Goal: Navigation & Orientation: Find specific page/section

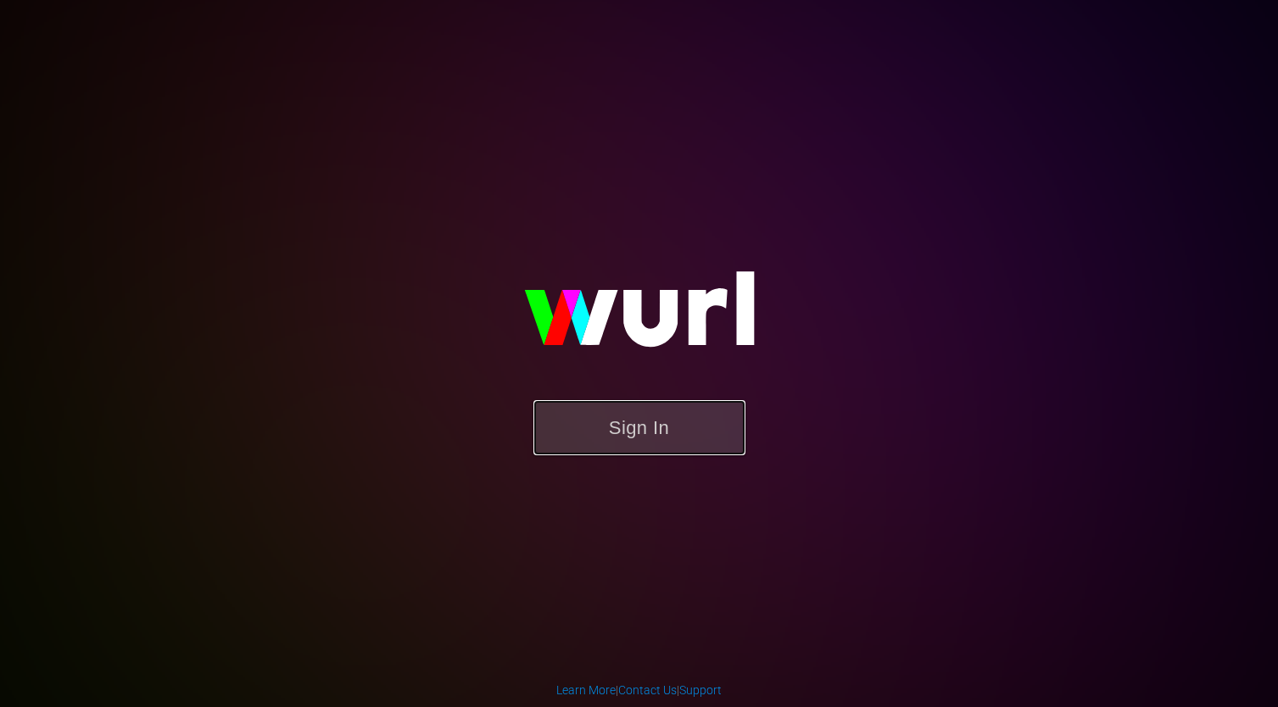
click at [677, 440] on button "Sign In" at bounding box center [640, 427] width 212 height 55
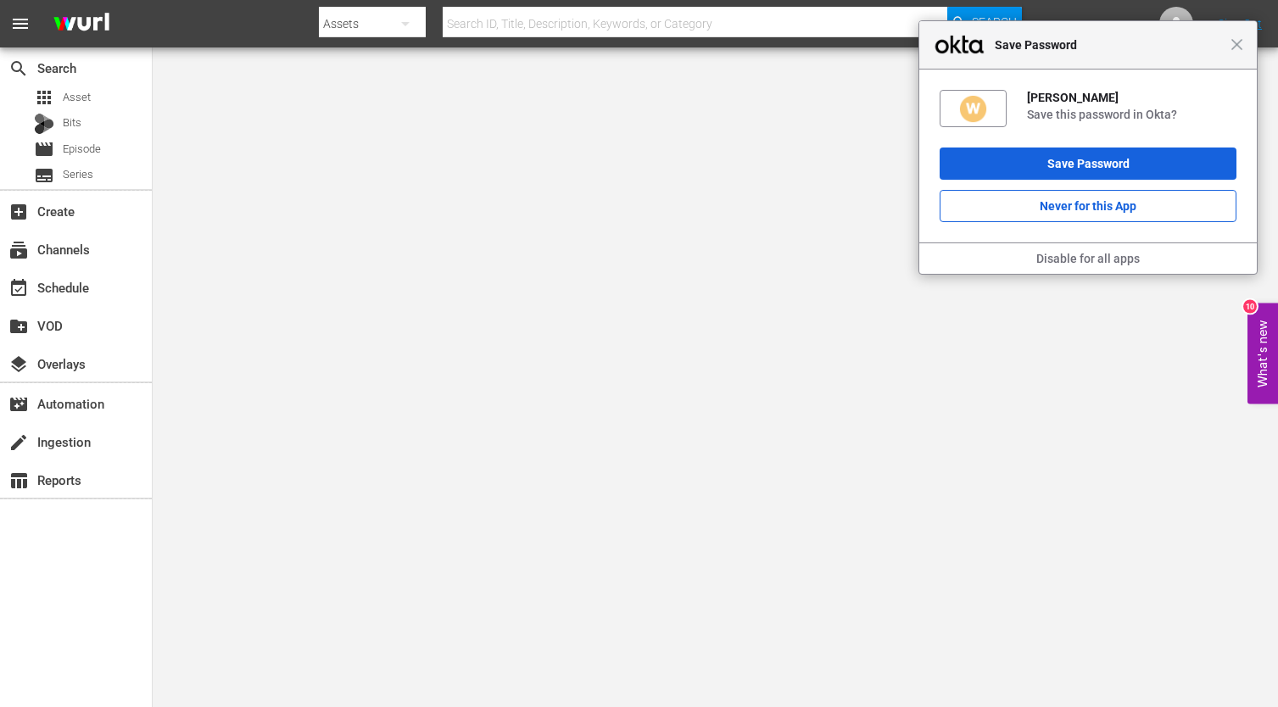
click at [1249, 44] on div "Close Save Password" at bounding box center [1088, 45] width 338 height 48
click at [1233, 44] on span "Close" at bounding box center [1237, 44] width 13 height 13
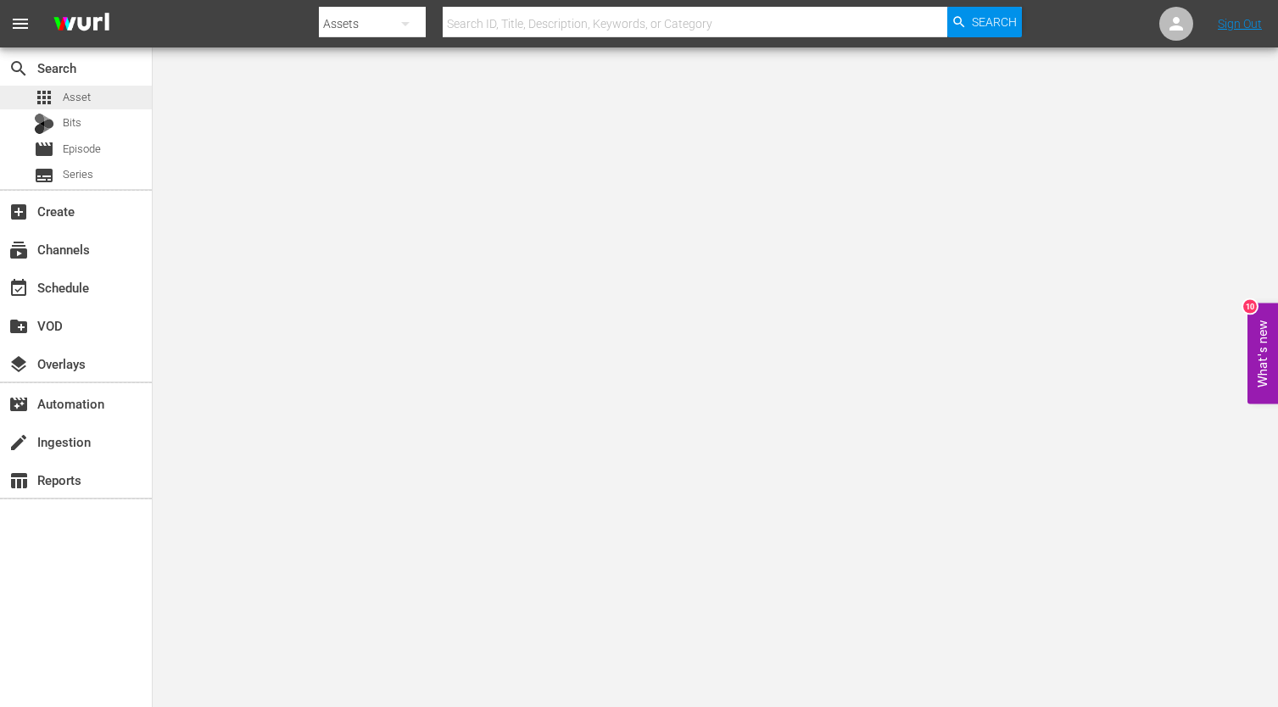
click at [103, 89] on div "apps Asset" at bounding box center [76, 98] width 152 height 24
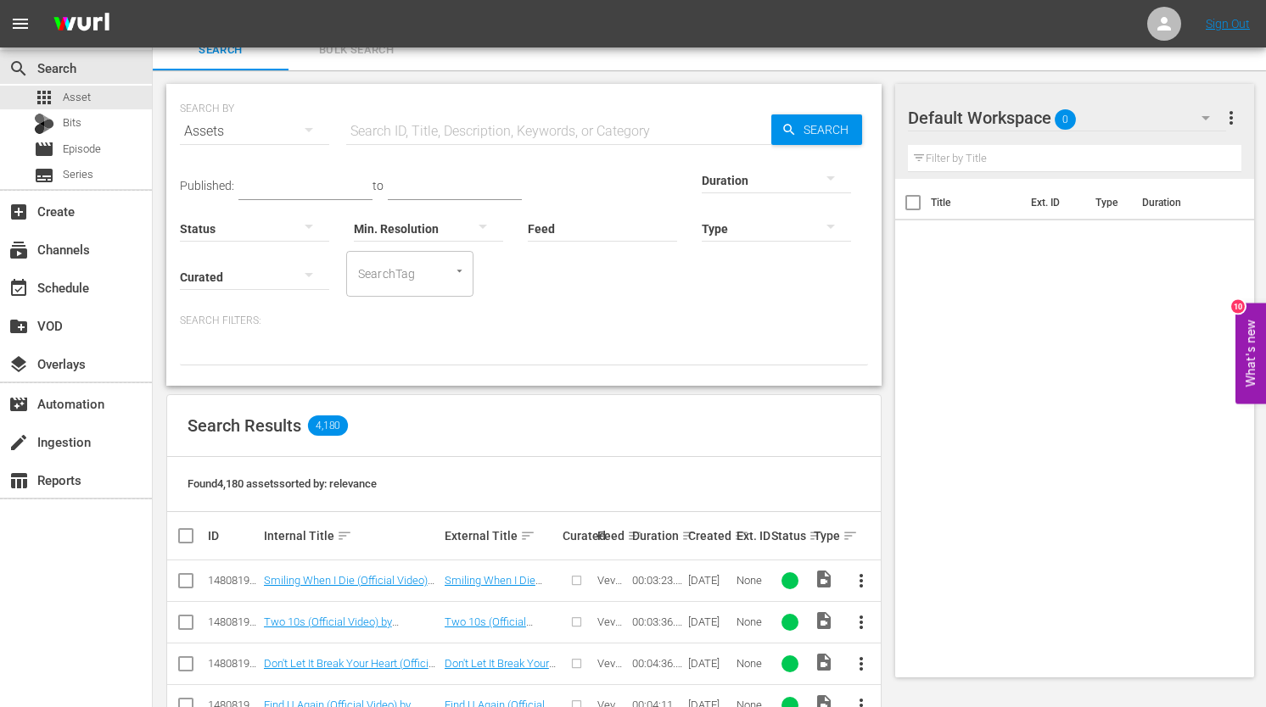
scroll to position [31, 0]
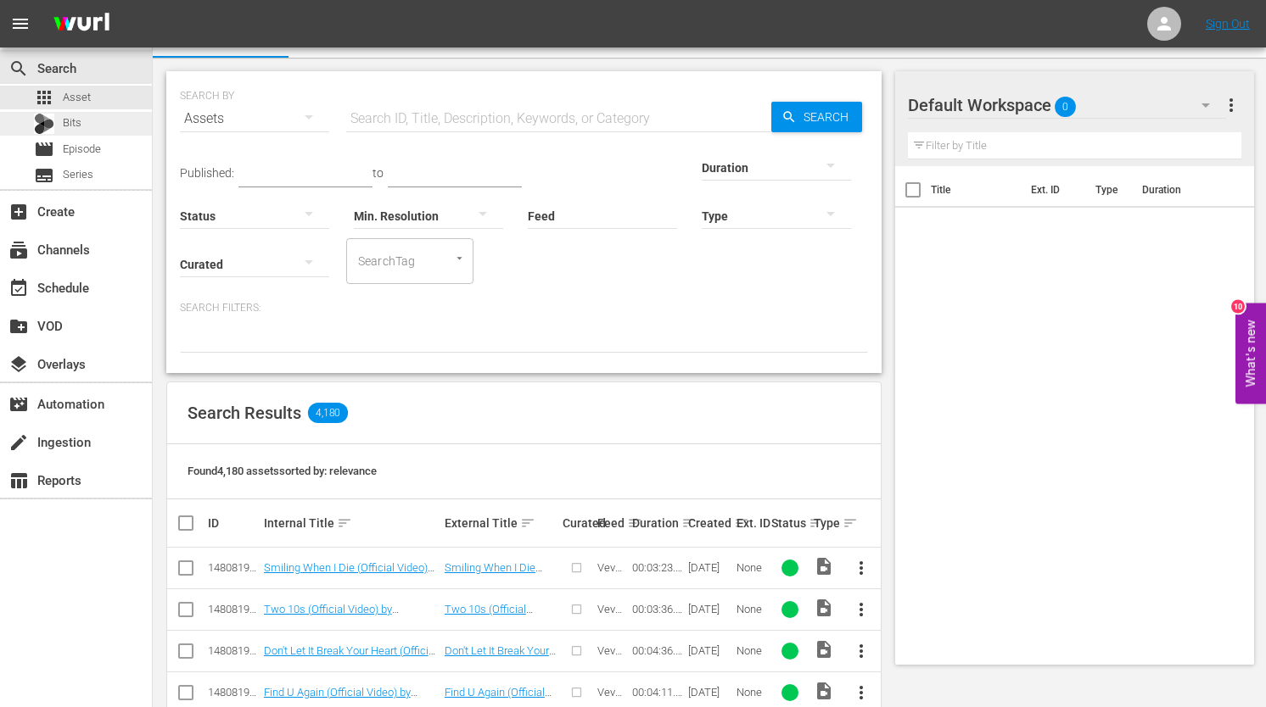
click at [103, 118] on div "Bits" at bounding box center [76, 124] width 152 height 24
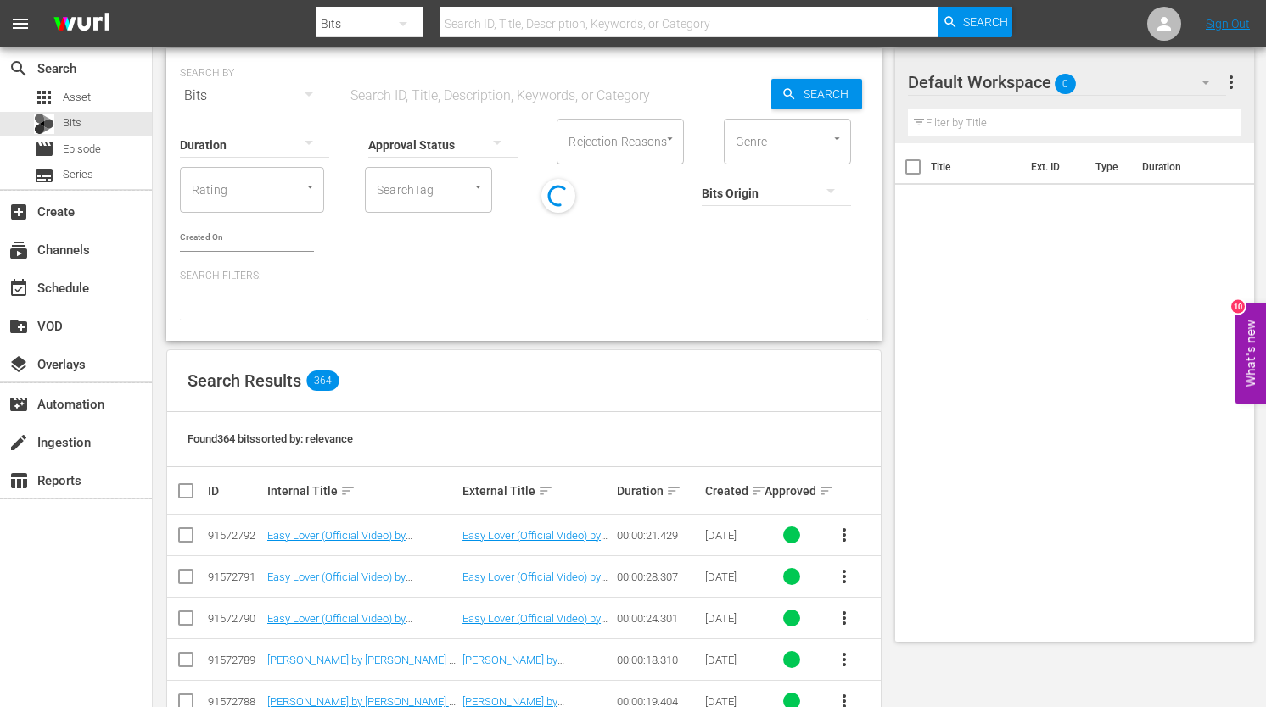
scroll to position [308, 0]
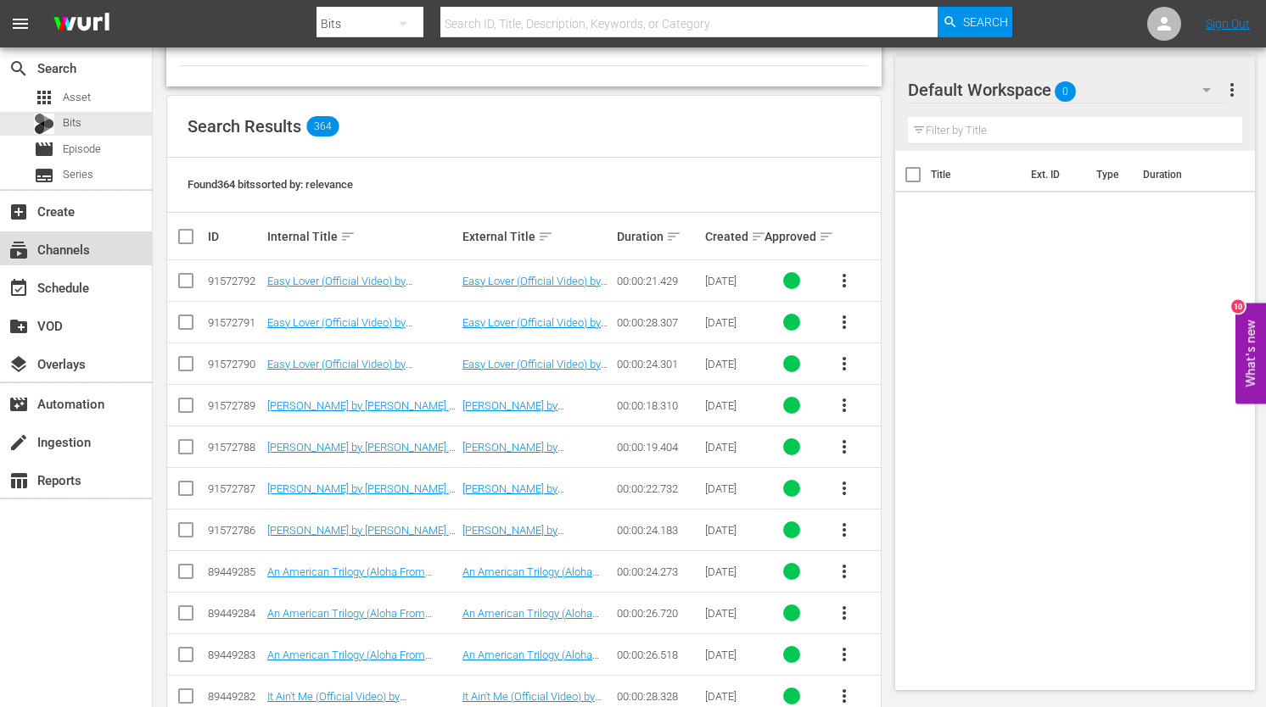
click at [50, 234] on div "subscriptions Channels" at bounding box center [76, 249] width 152 height 34
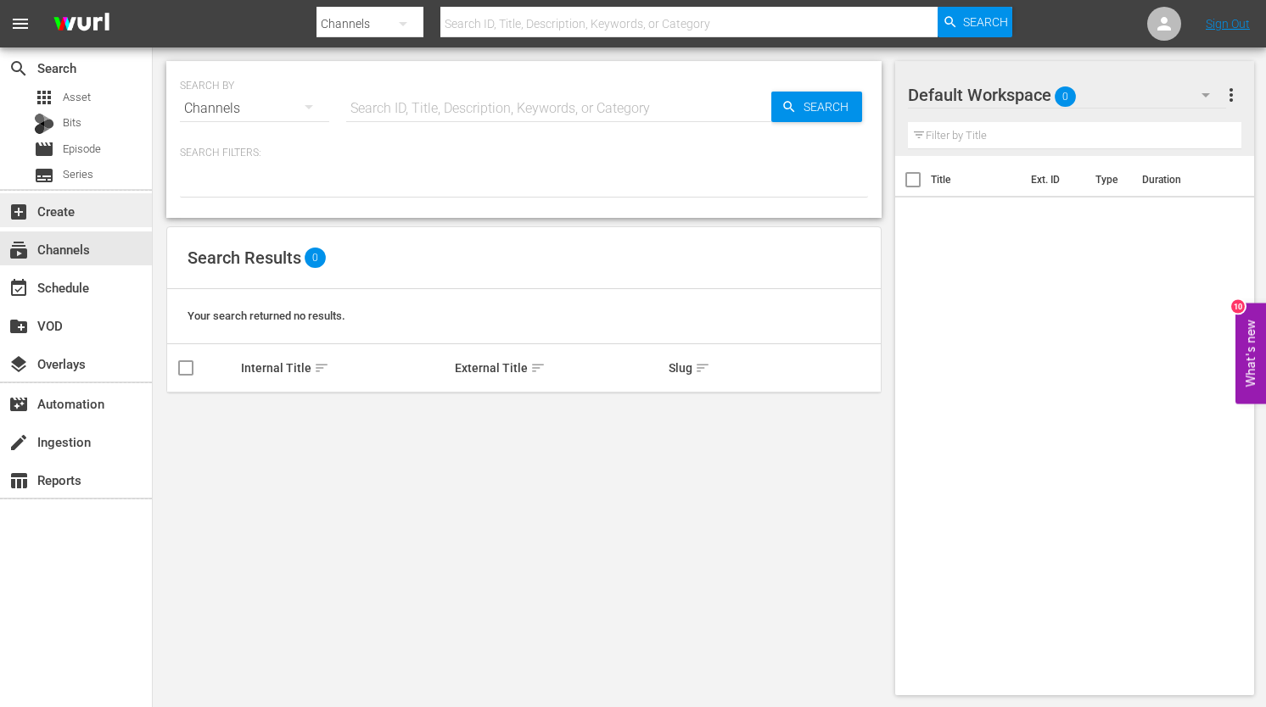
click at [57, 224] on div "add_box Create" at bounding box center [76, 210] width 152 height 34
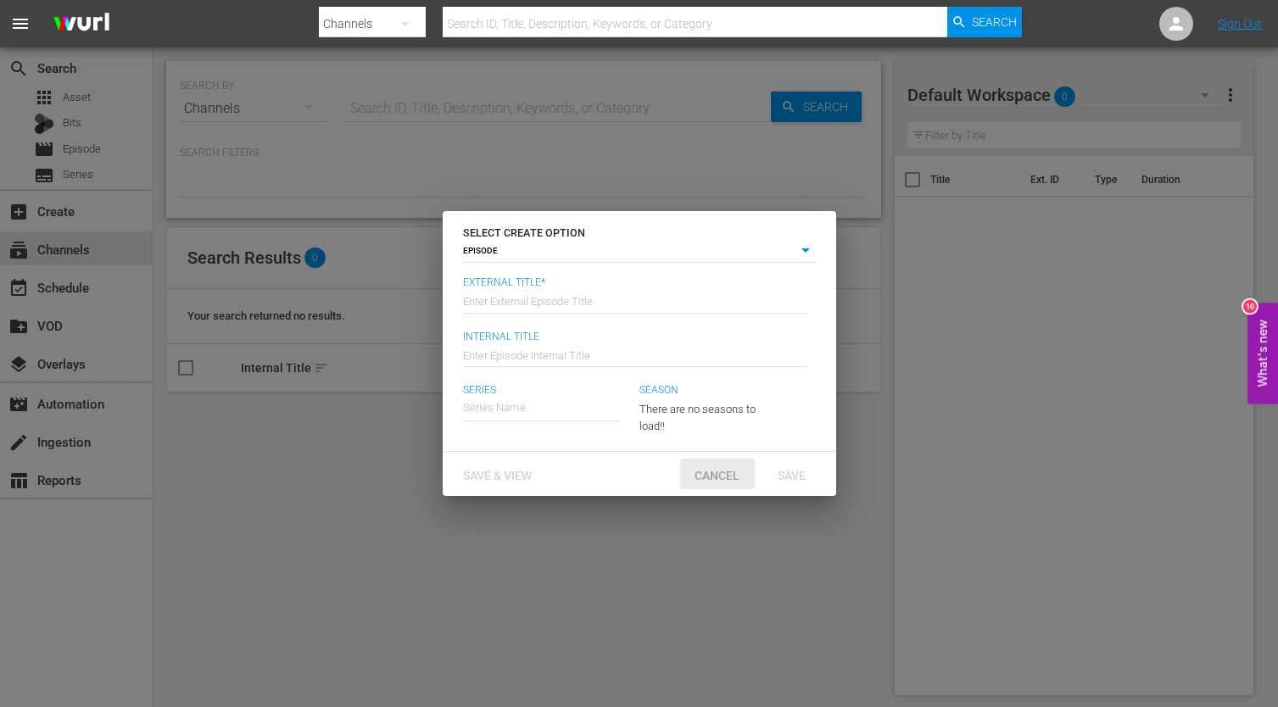
click at [708, 472] on span "Cancel" at bounding box center [717, 476] width 72 height 14
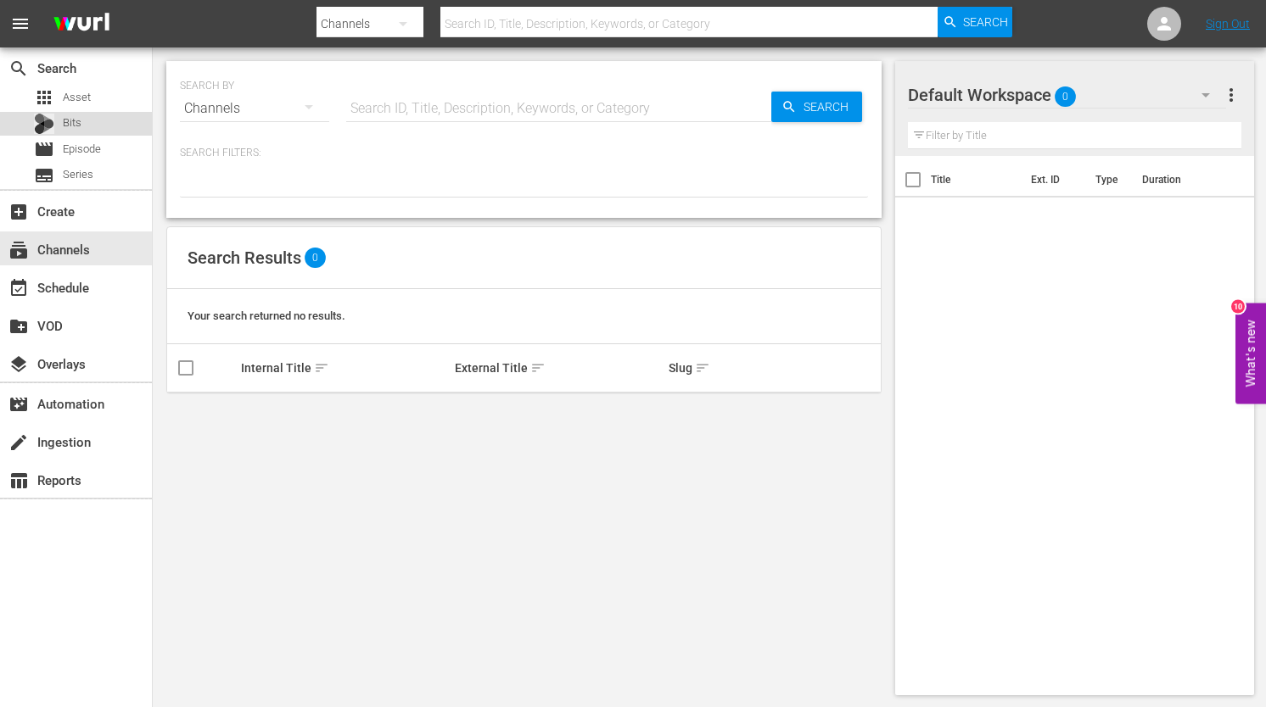
click at [73, 134] on div "Bits" at bounding box center [57, 124] width 47 height 24
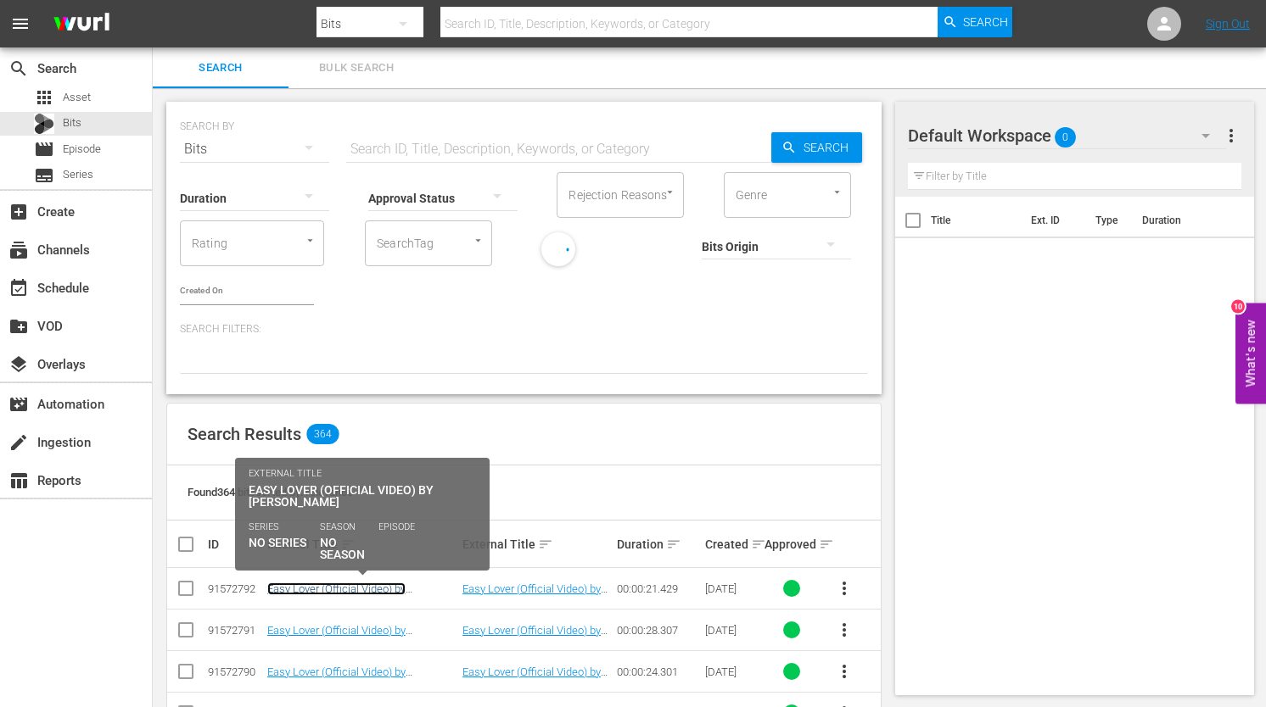
click at [336, 589] on link "Easy Lover (Official Video) by [PERSON_NAME]" at bounding box center [336, 595] width 138 height 25
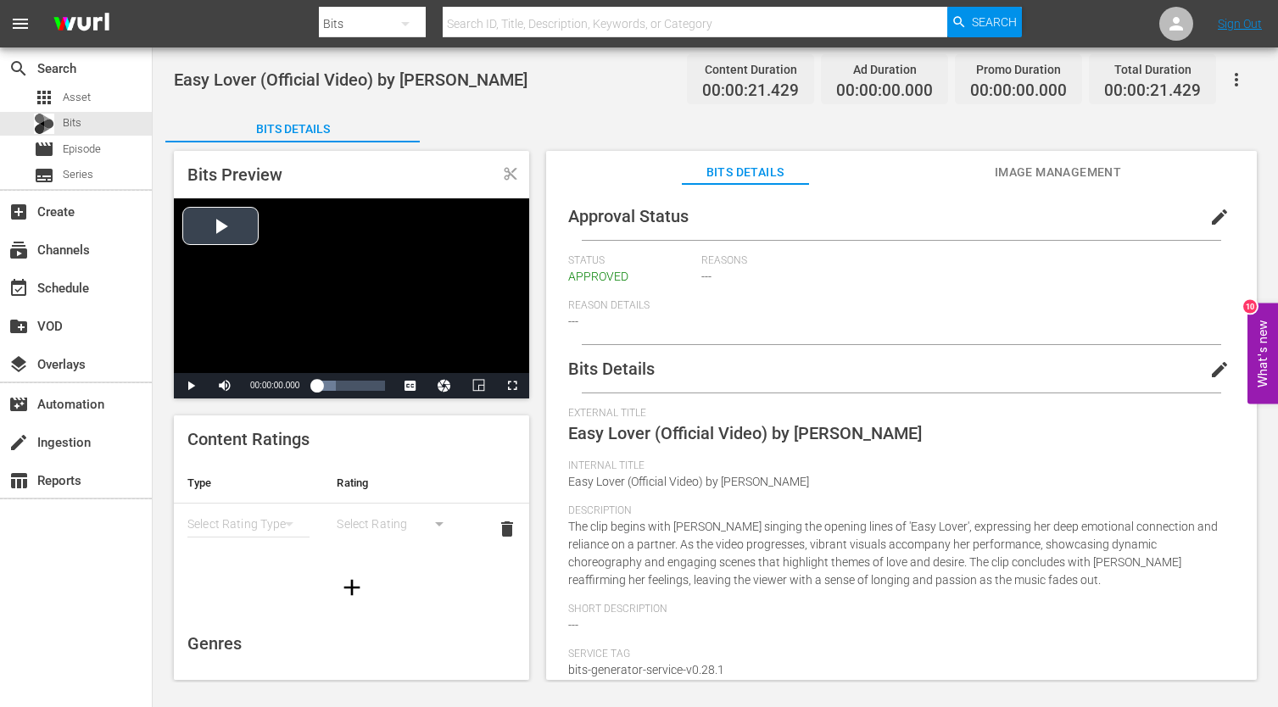
click at [243, 231] on div "Video Player" at bounding box center [351, 285] width 355 height 175
click at [116, 131] on div "Bits" at bounding box center [76, 124] width 152 height 24
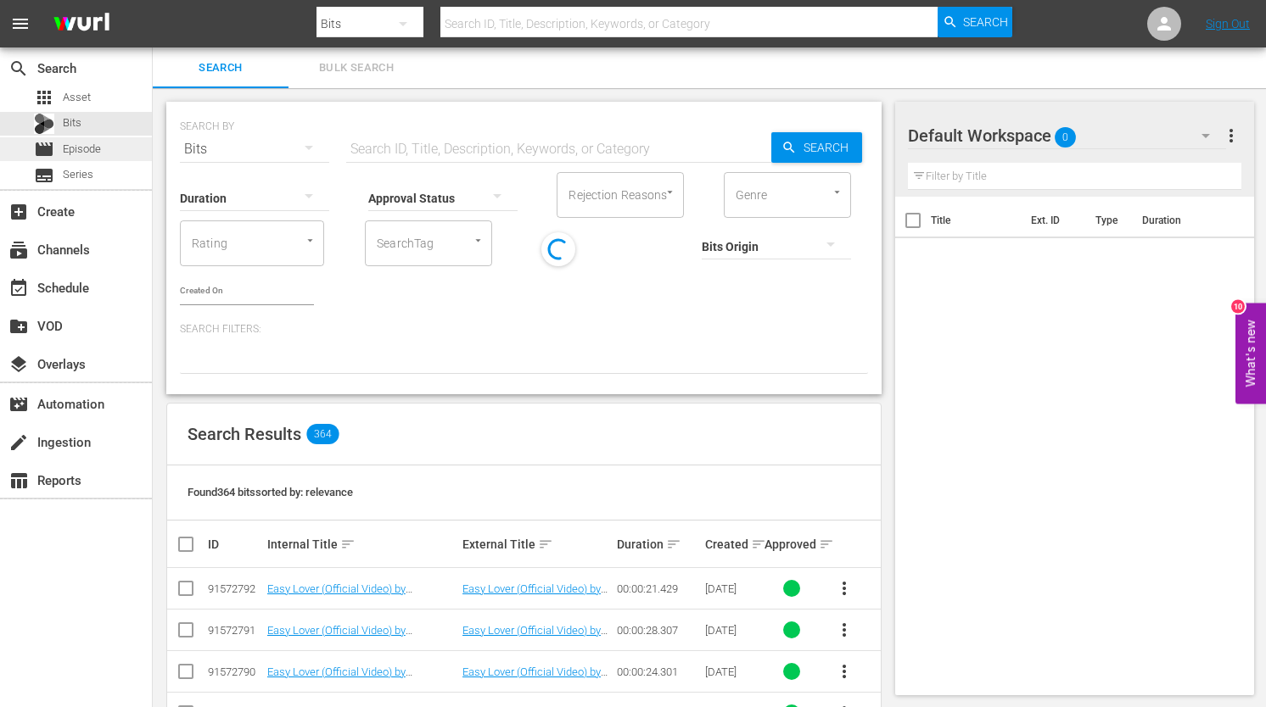
click at [98, 144] on span "Episode" at bounding box center [82, 149] width 38 height 17
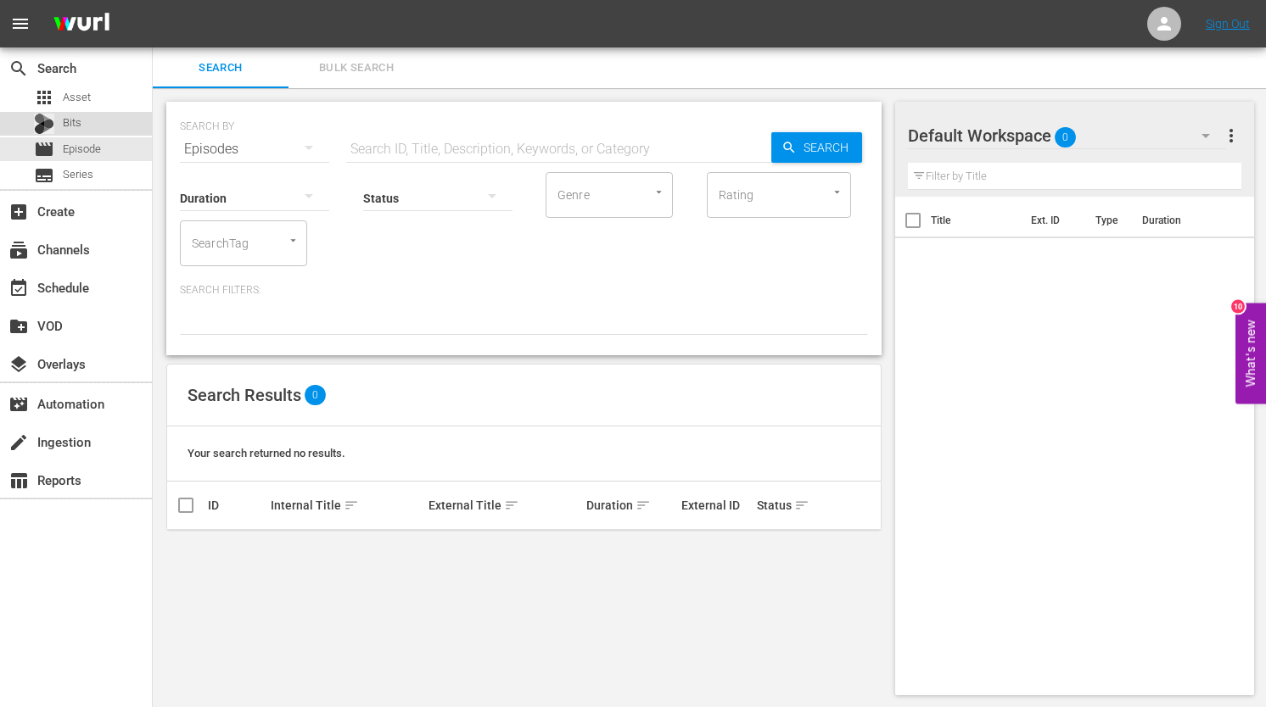
click at [81, 128] on div "Bits" at bounding box center [76, 124] width 152 height 24
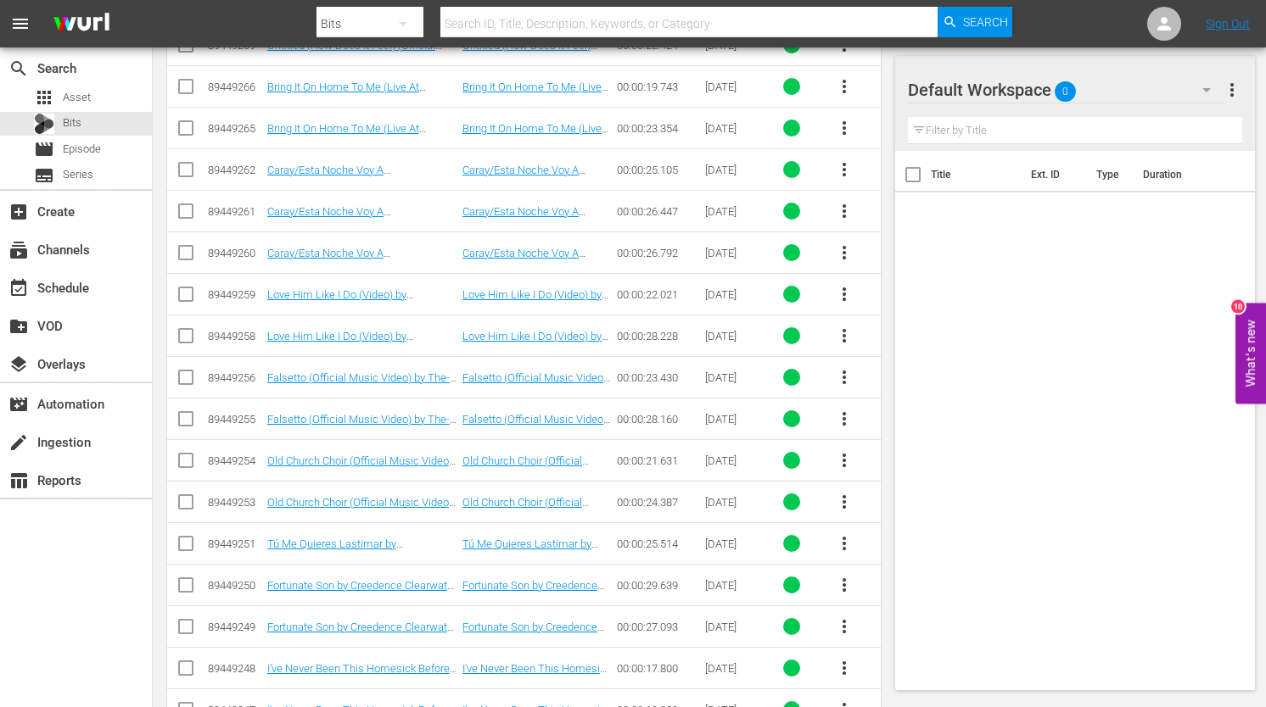
scroll to position [1478, 0]
